Goal: Find specific page/section: Find specific page/section

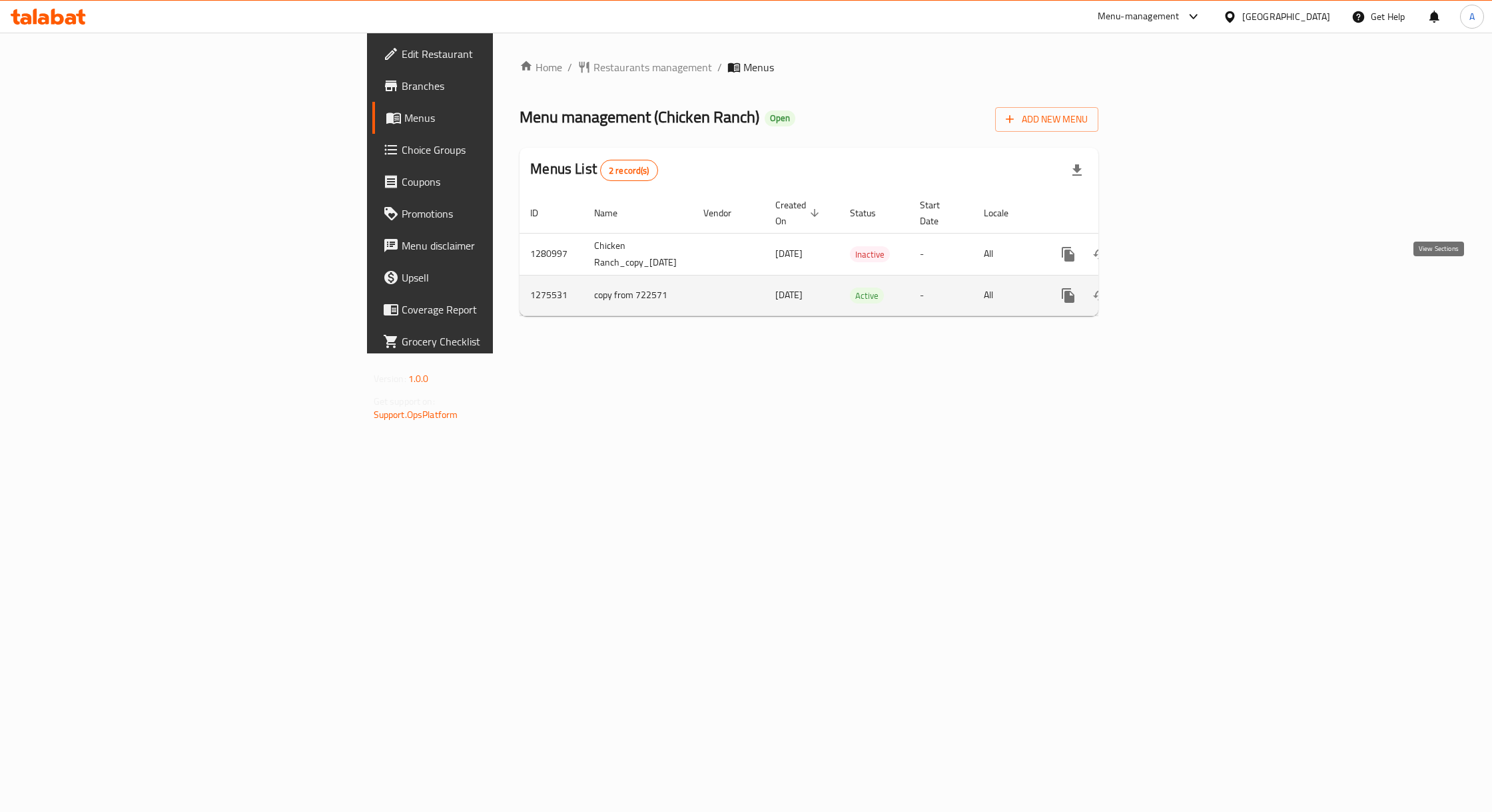
click at [1172, 288] on icon "enhanced table" at bounding box center [1164, 295] width 16 height 16
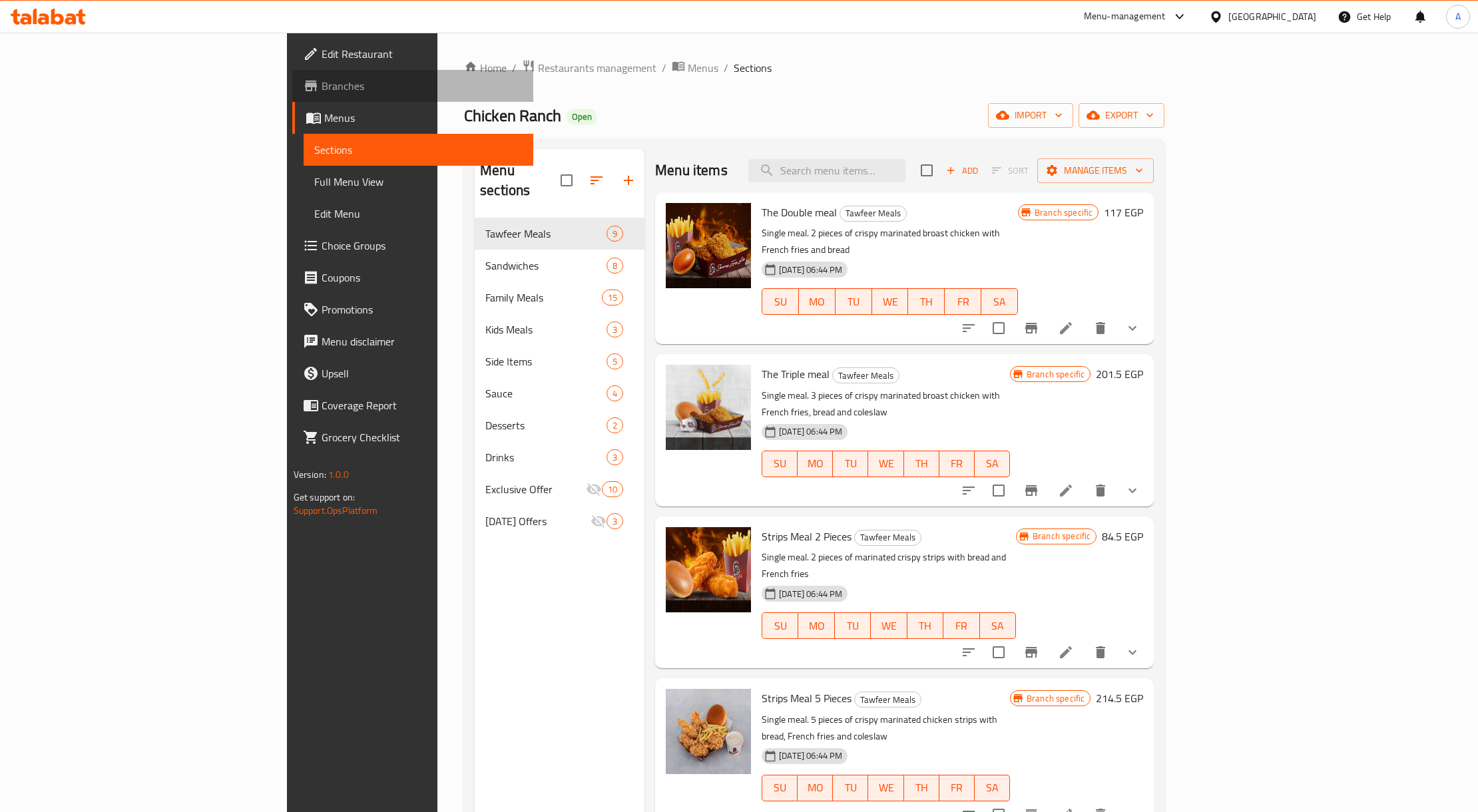
click at [321, 82] on span "Branches" at bounding box center [422, 85] width 201 height 16
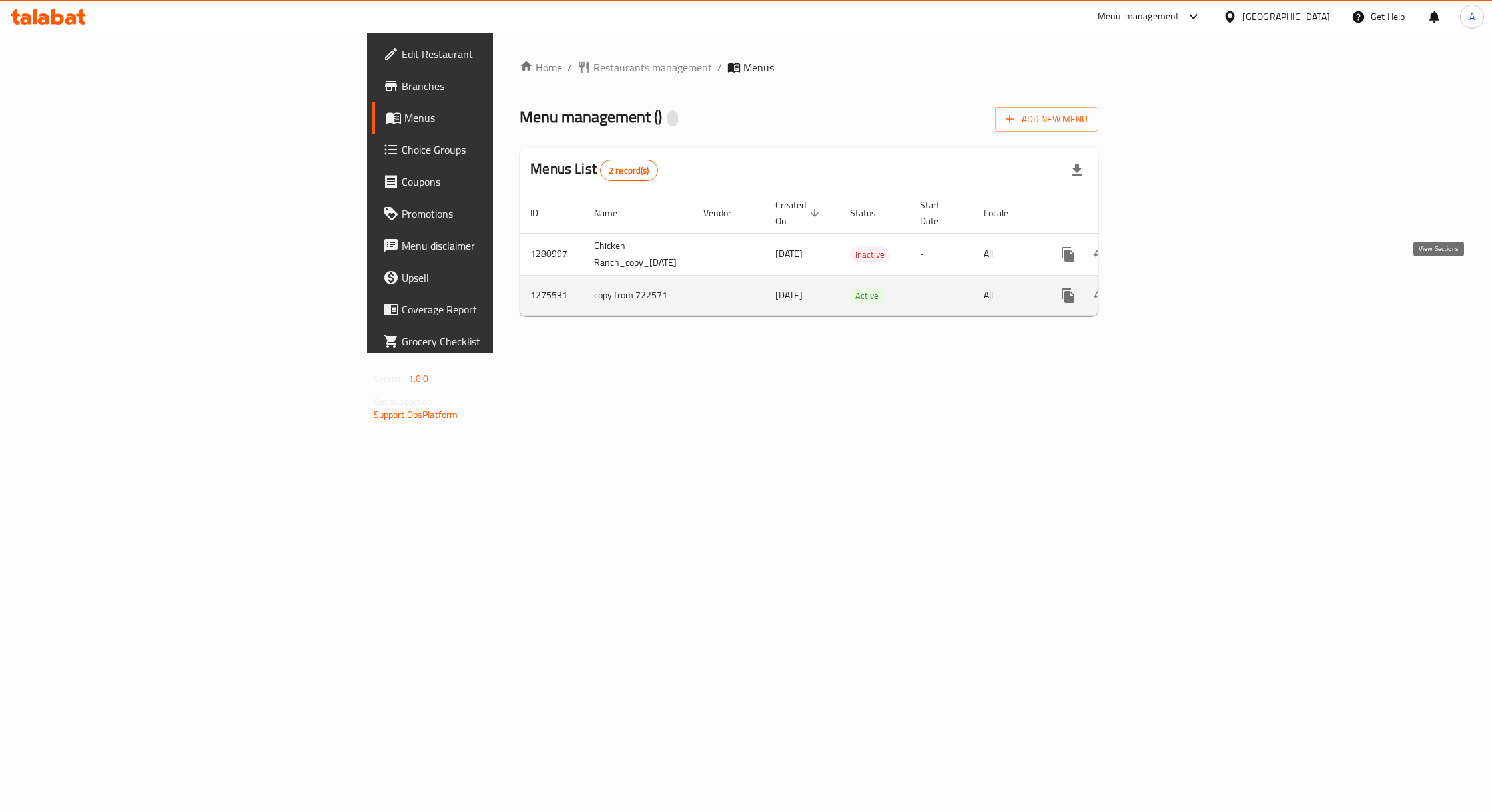
click at [1172, 288] on icon "enhanced table" at bounding box center [1164, 295] width 16 height 16
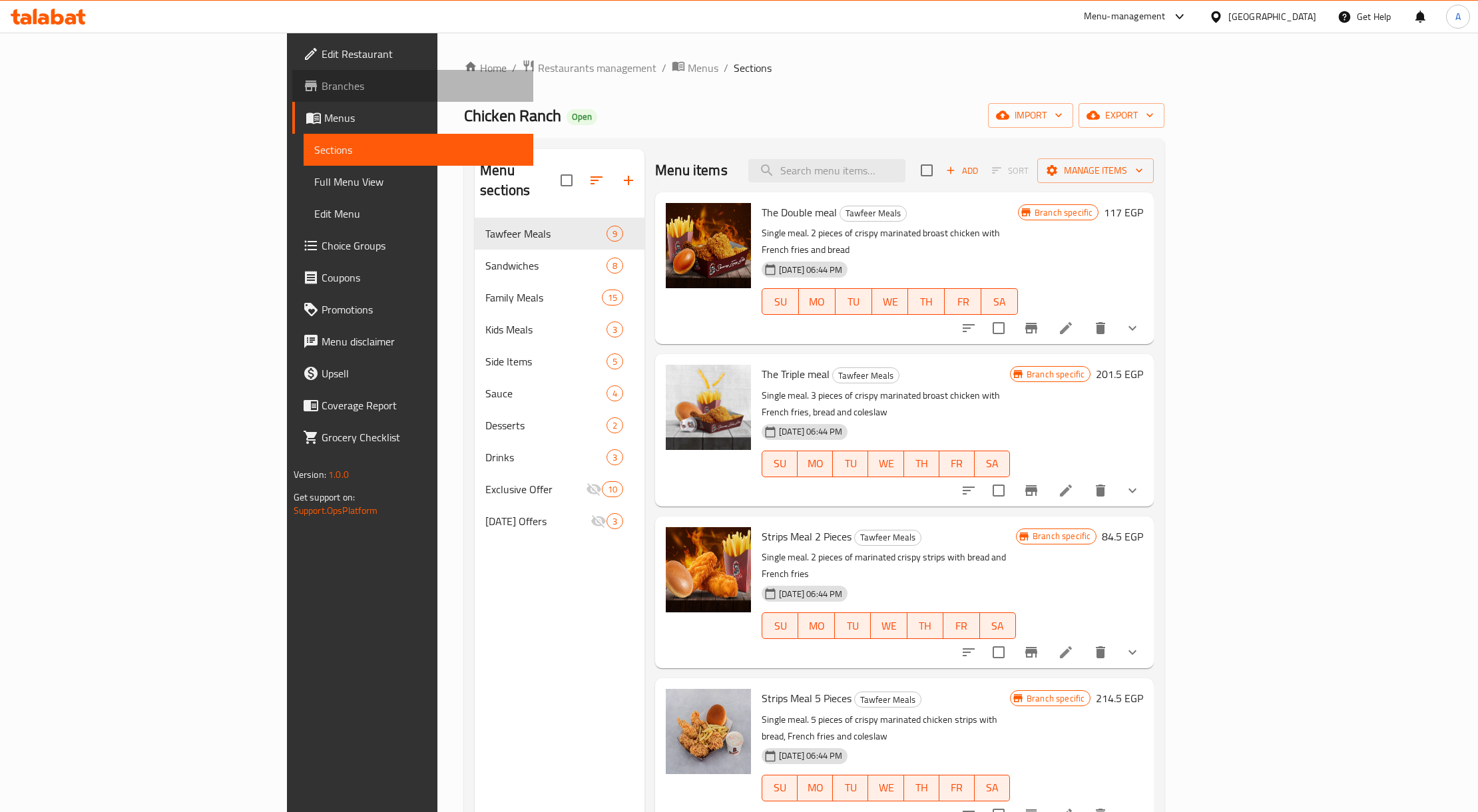
click at [321, 78] on span "Branches" at bounding box center [422, 85] width 201 height 16
